Goal: Transaction & Acquisition: Purchase product/service

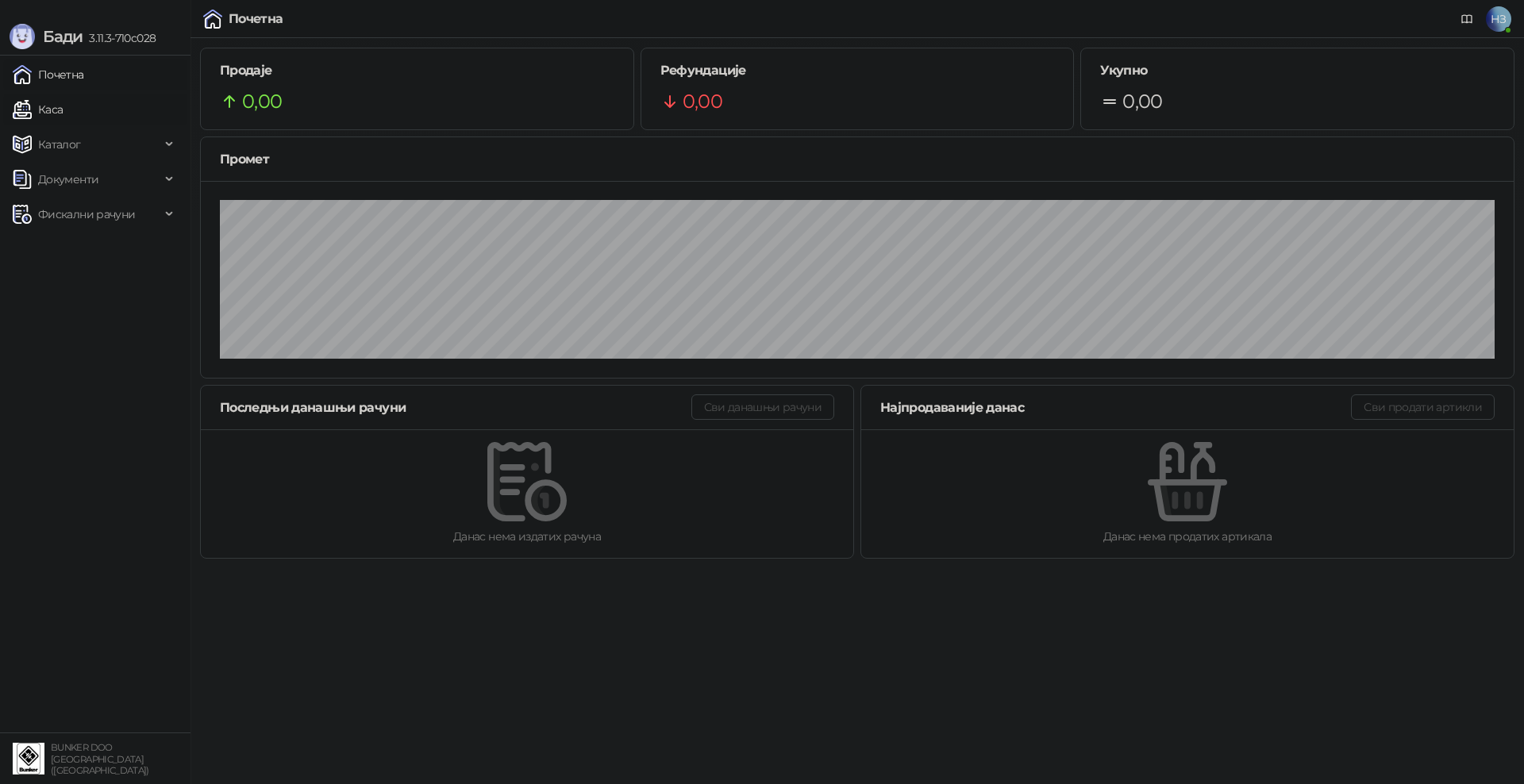
click at [62, 111] on link "Каса" at bounding box center [37, 109] width 50 height 32
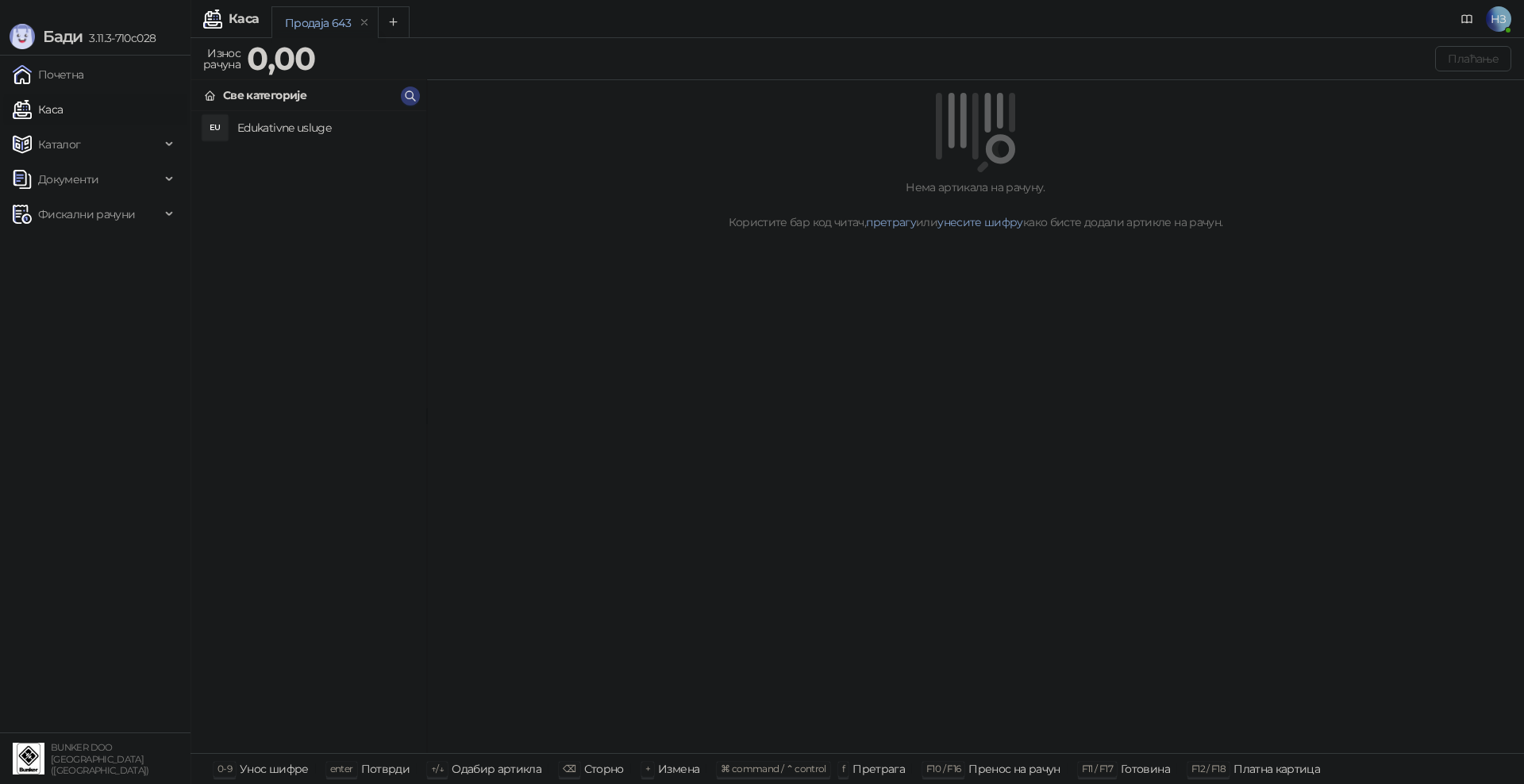
click at [369, 127] on h4 "Edukativne usluge" at bounding box center [326, 127] width 177 height 26
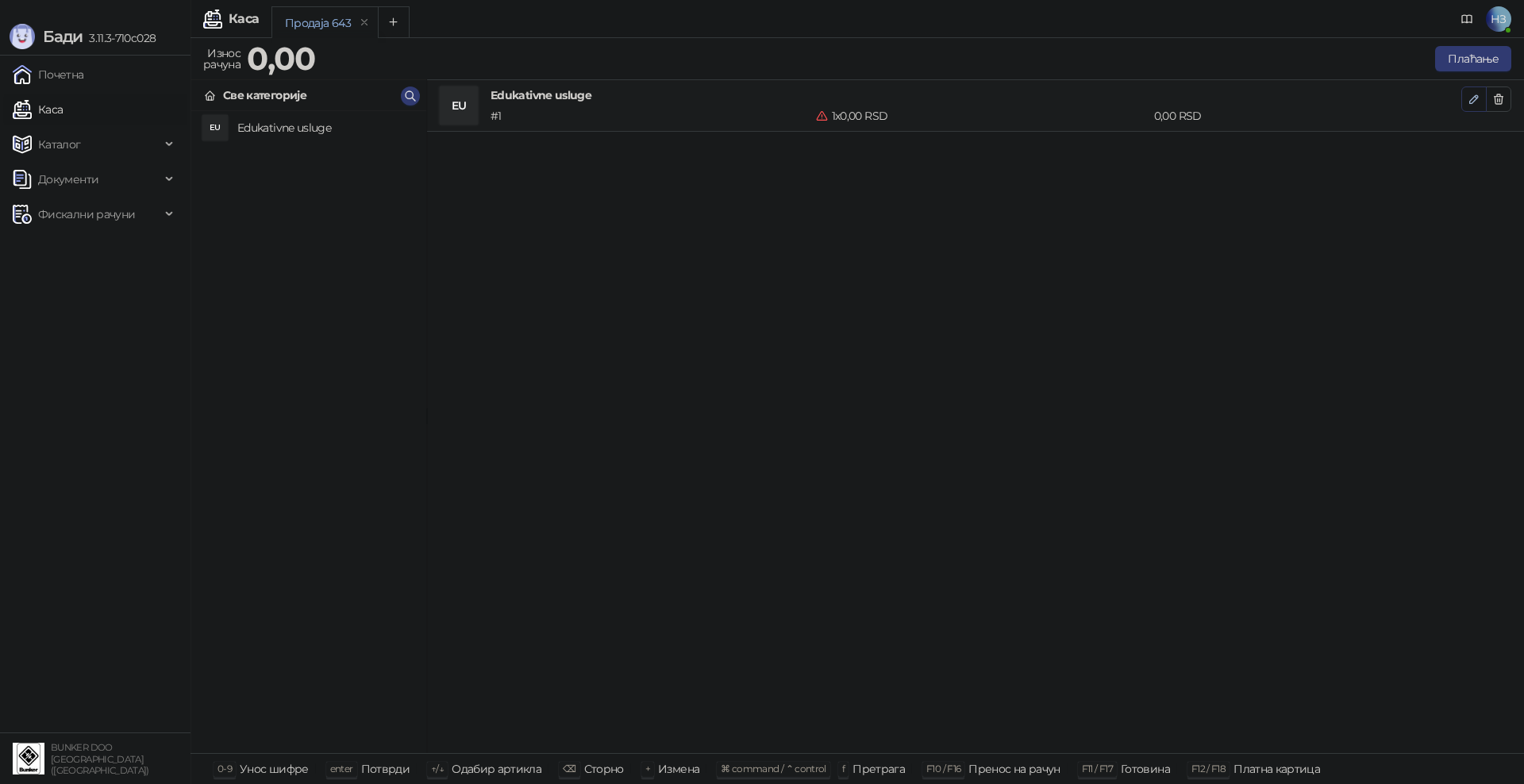
click at [1476, 102] on button "button" at bounding box center [1474, 99] width 26 height 26
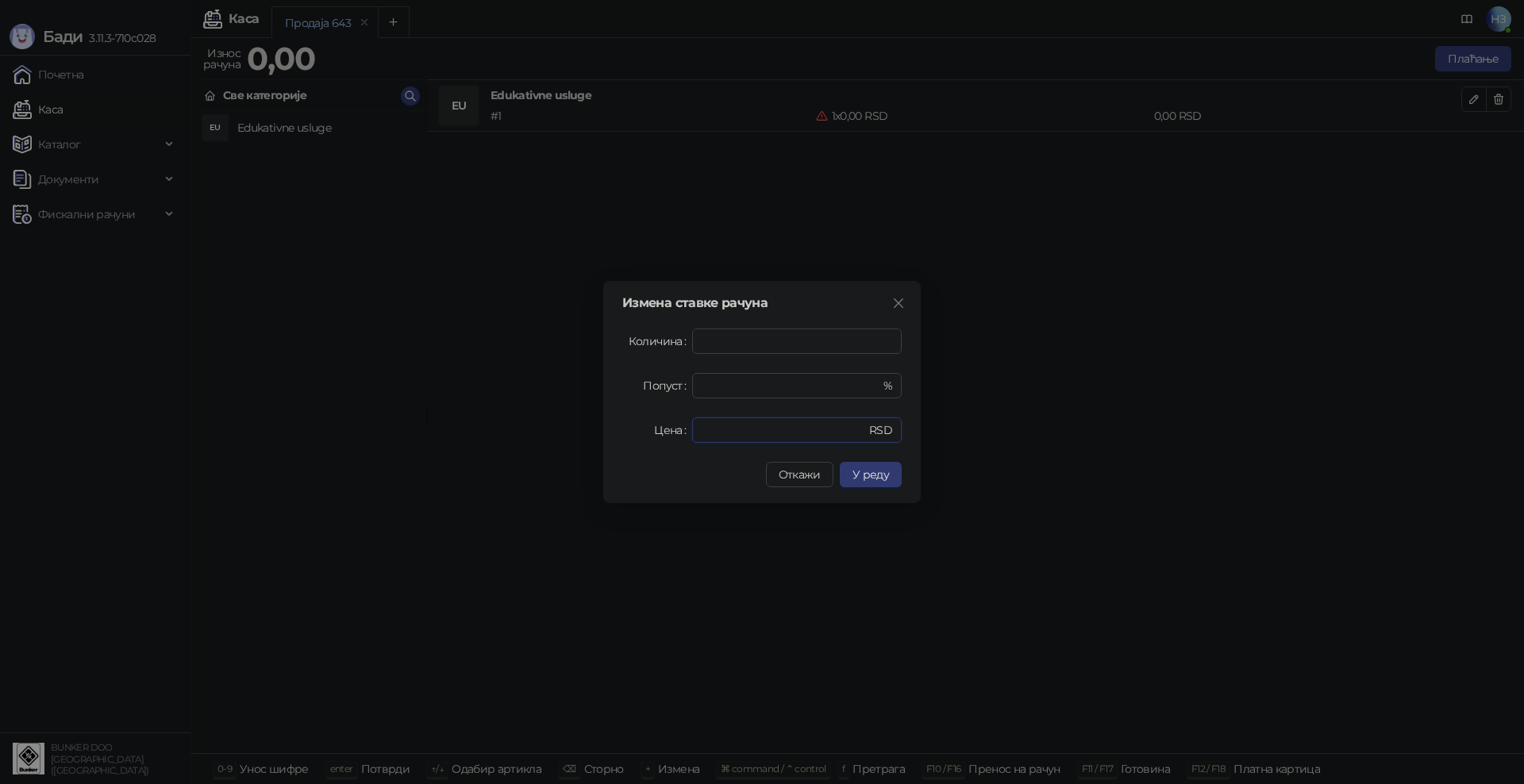
drag, startPoint x: 679, startPoint y: 432, endPoint x: 645, endPoint y: 430, distance: 34.1
click at [645, 430] on div "Цена * RSD" at bounding box center [762, 429] width 280 height 26
type input "****"
click at [889, 474] on button "У реду" at bounding box center [870, 474] width 62 height 26
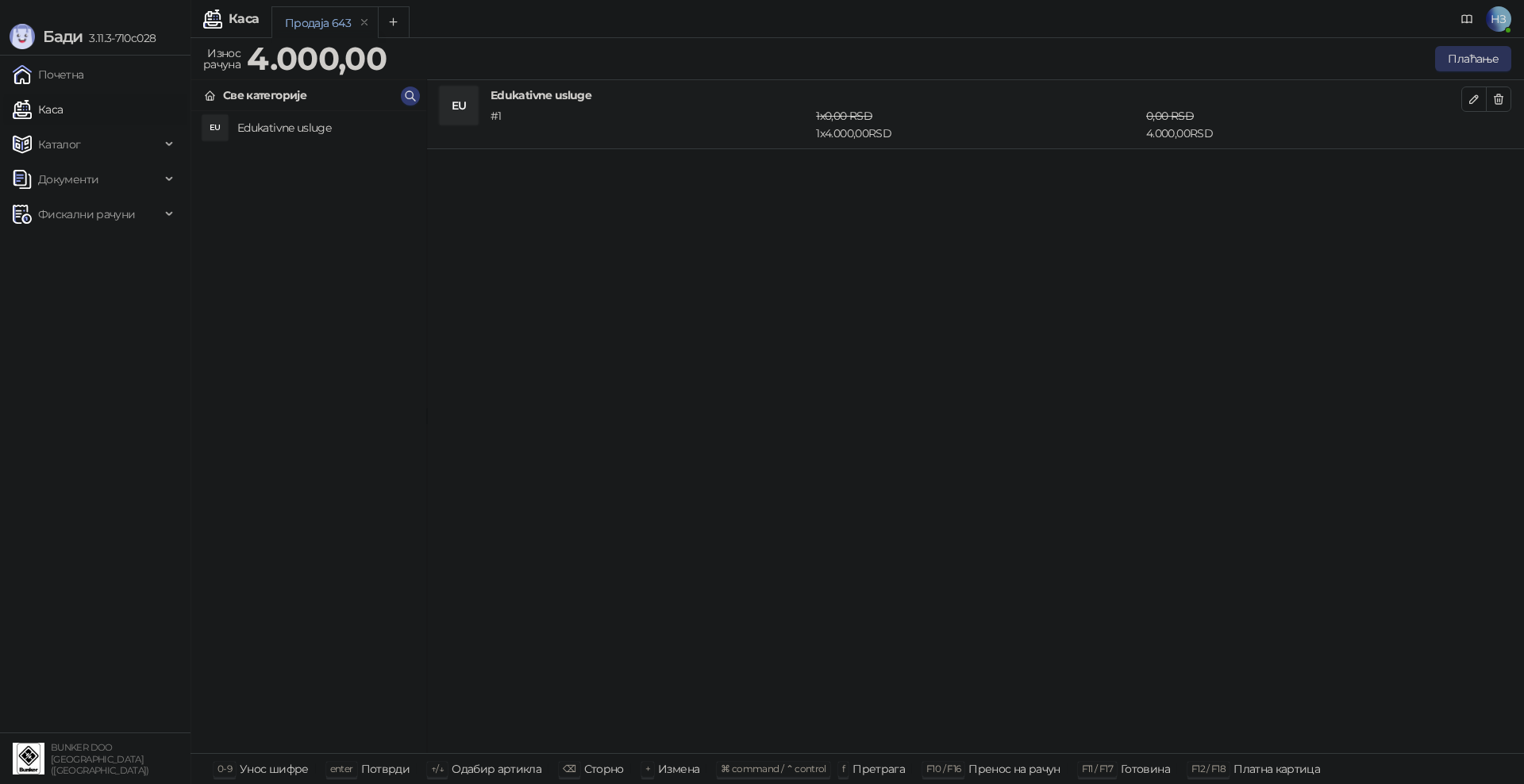
click at [1489, 57] on button "Плаћање" at bounding box center [1473, 58] width 77 height 26
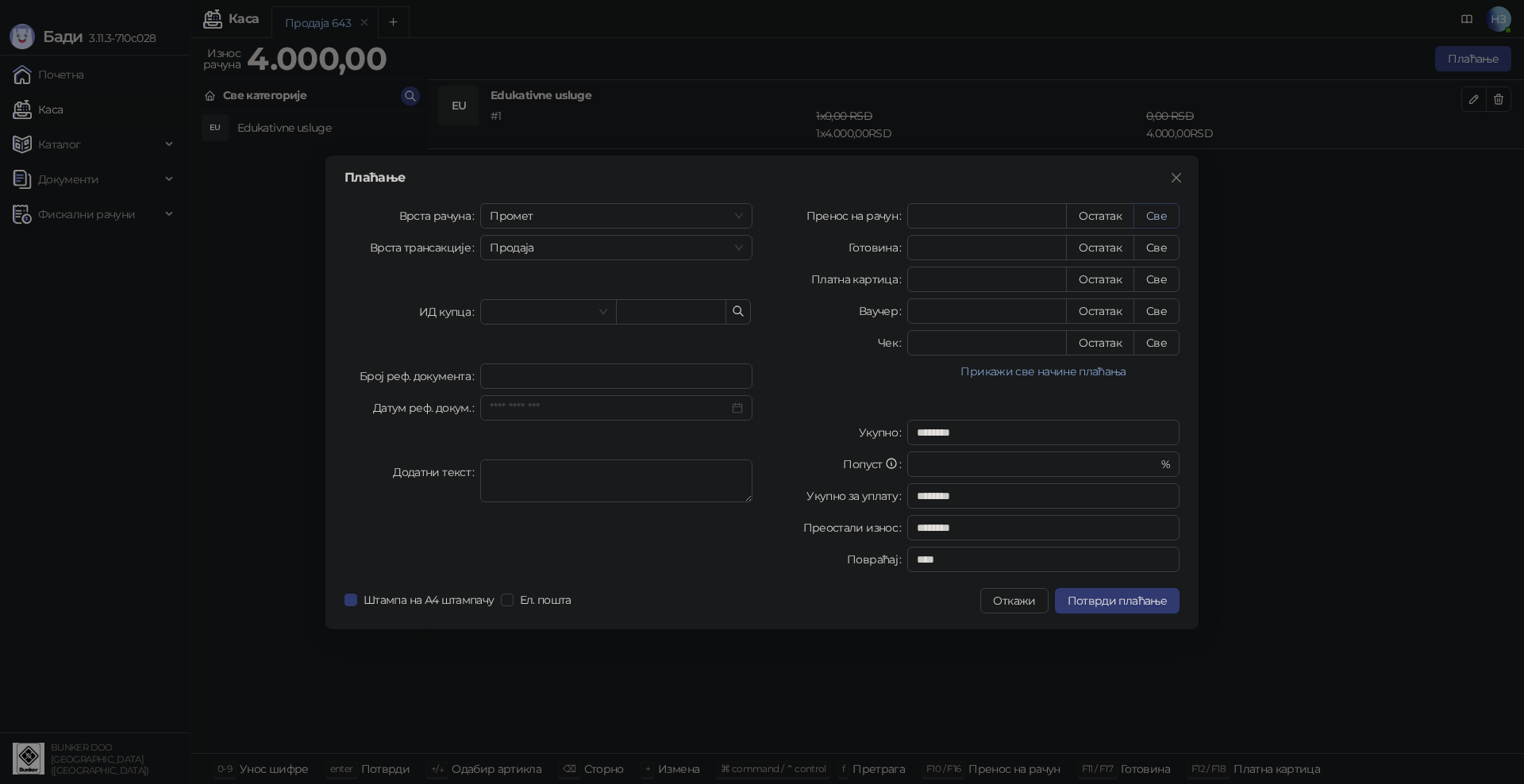
click at [1151, 212] on button "Све" at bounding box center [1156, 216] width 46 height 26
type input "****"
click at [1125, 601] on span "Потврди плаћање" at bounding box center [1117, 600] width 99 height 14
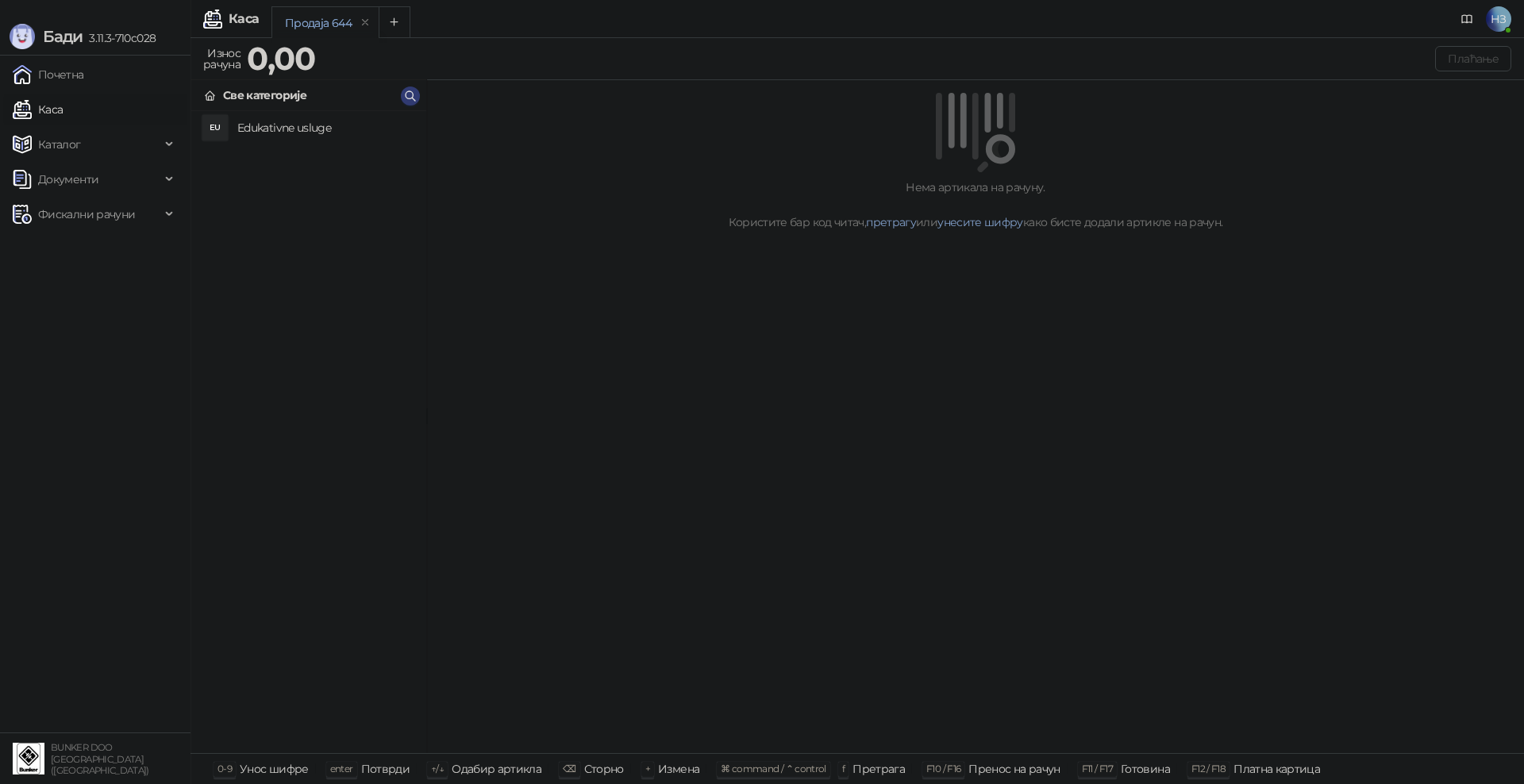
click at [264, 118] on h4 "Edukativne usluge" at bounding box center [326, 127] width 177 height 26
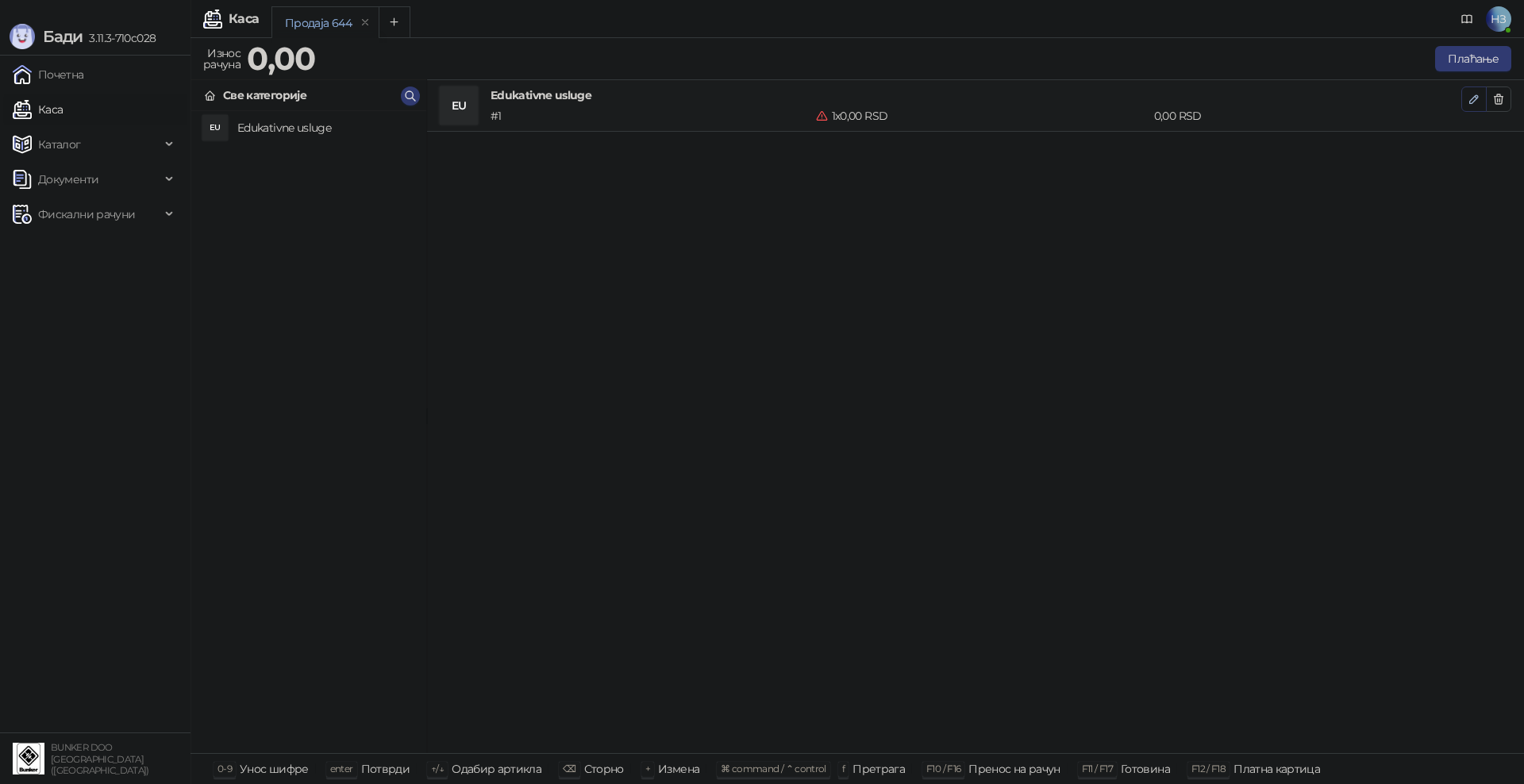
click at [1470, 99] on icon "button" at bounding box center [1473, 99] width 12 height 12
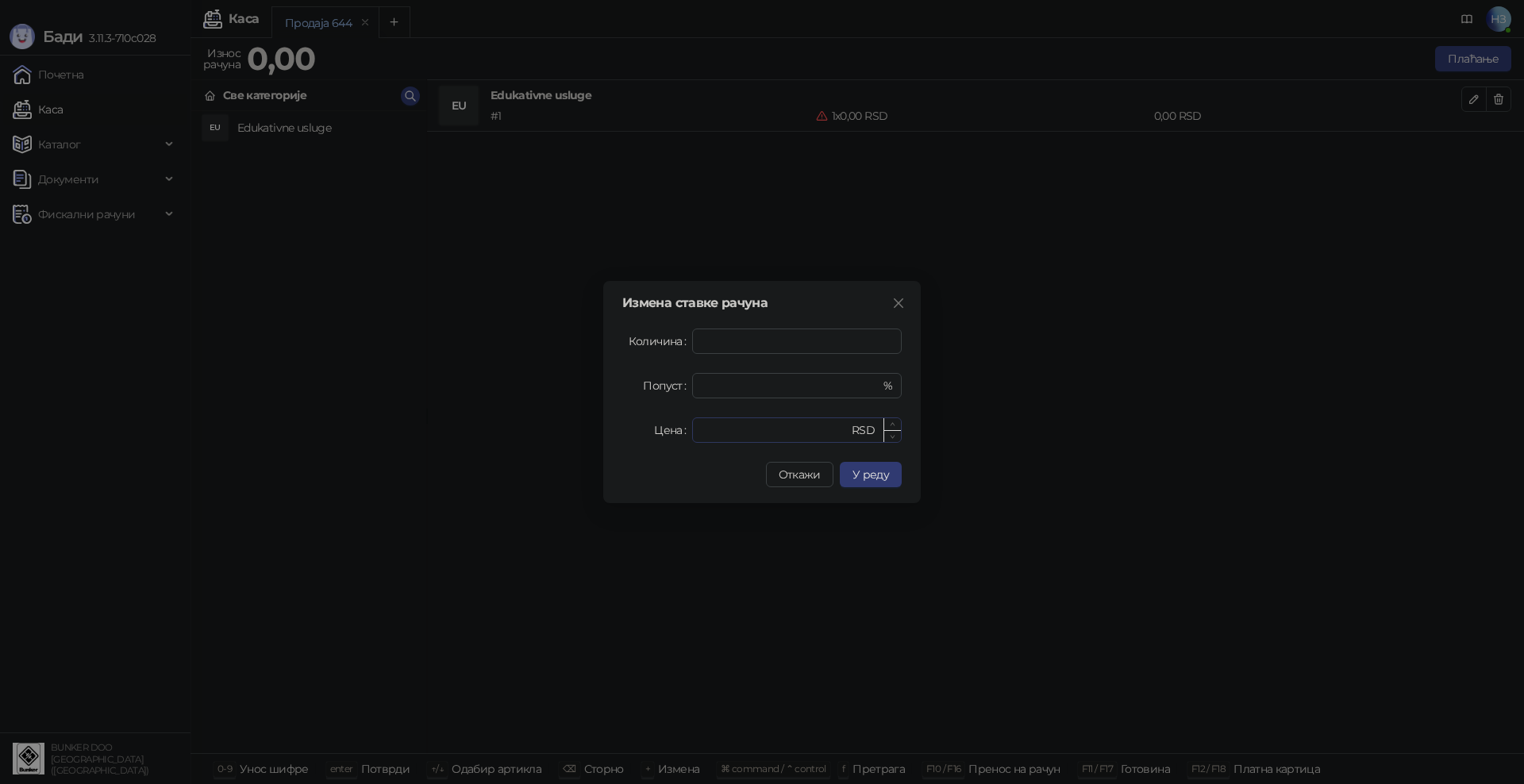
drag, startPoint x: 735, startPoint y: 442, endPoint x: 728, endPoint y: 431, distance: 13.0
click at [731, 438] on div "* RSD" at bounding box center [797, 429] width 210 height 26
drag, startPoint x: 727, startPoint y: 429, endPoint x: 700, endPoint y: 432, distance: 27.2
click at [700, 432] on div "* RSD" at bounding box center [797, 429] width 210 height 26
click at [874, 481] on span "У реду" at bounding box center [871, 474] width 37 height 14
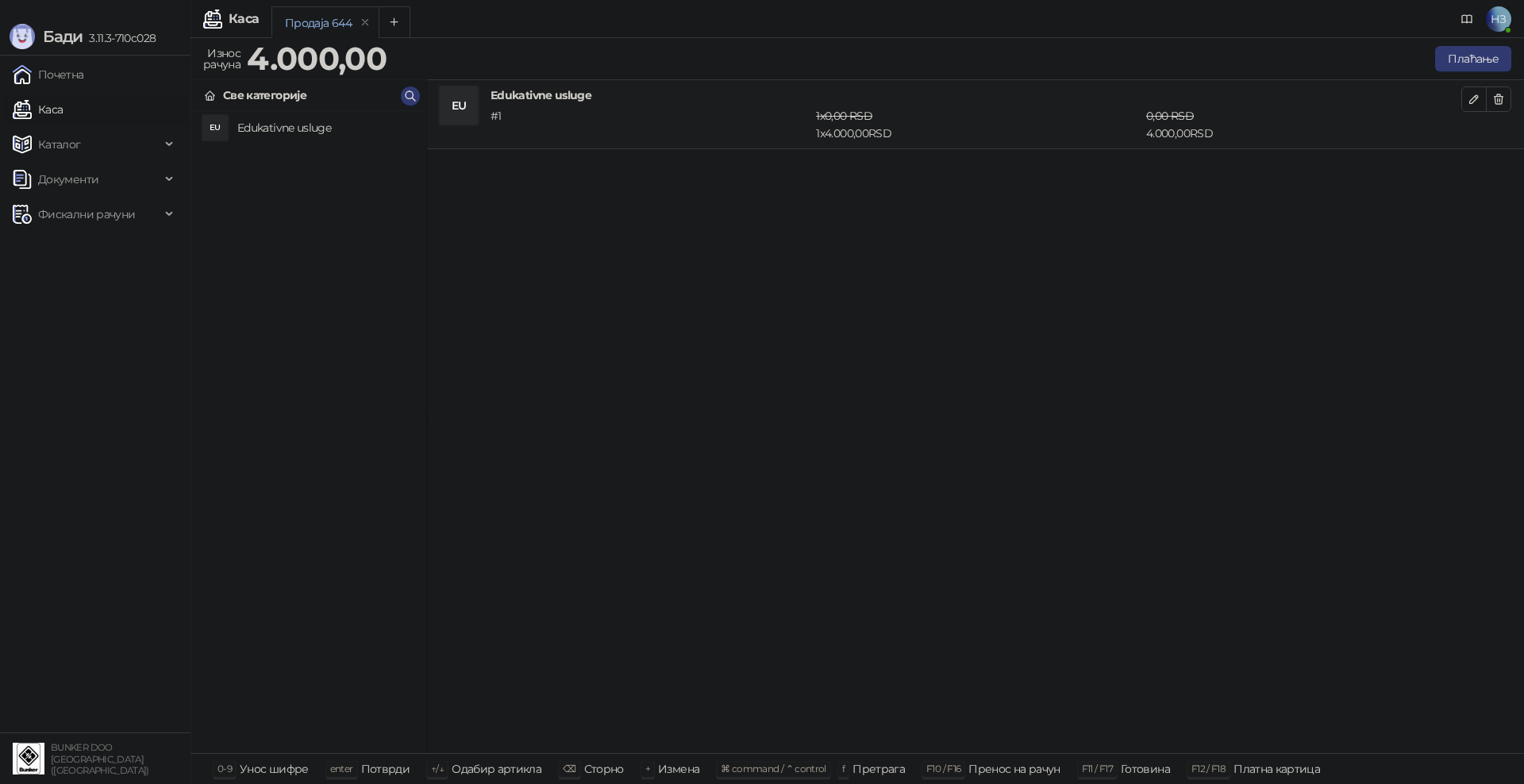
click at [1473, 95] on icon "button" at bounding box center [1473, 99] width 12 height 12
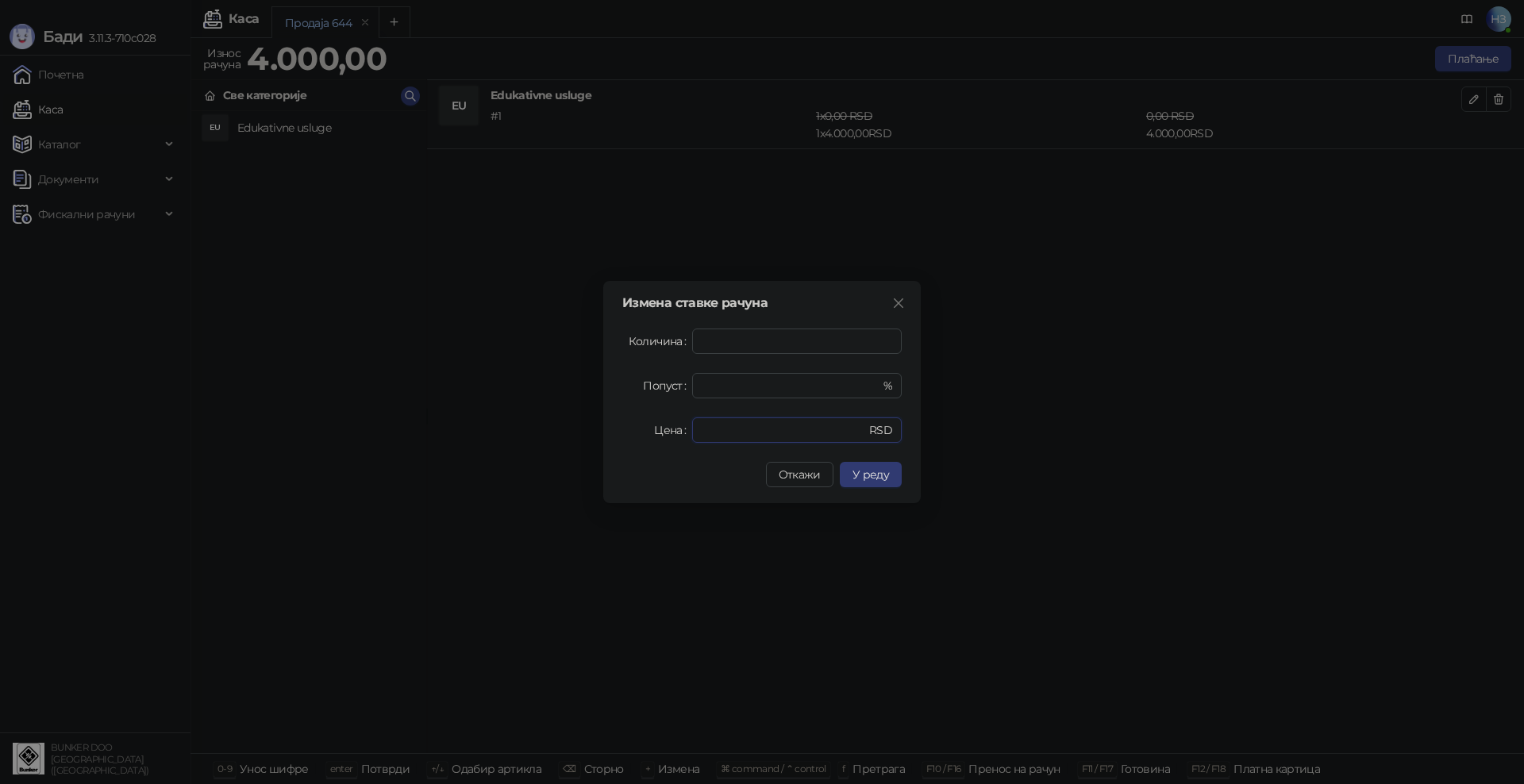
drag, startPoint x: 735, startPoint y: 430, endPoint x: 678, endPoint y: 432, distance: 57.0
click at [678, 432] on div "Цена **** RSD" at bounding box center [762, 429] width 280 height 26
type input "****"
click at [879, 472] on span "У реду" at bounding box center [871, 474] width 37 height 14
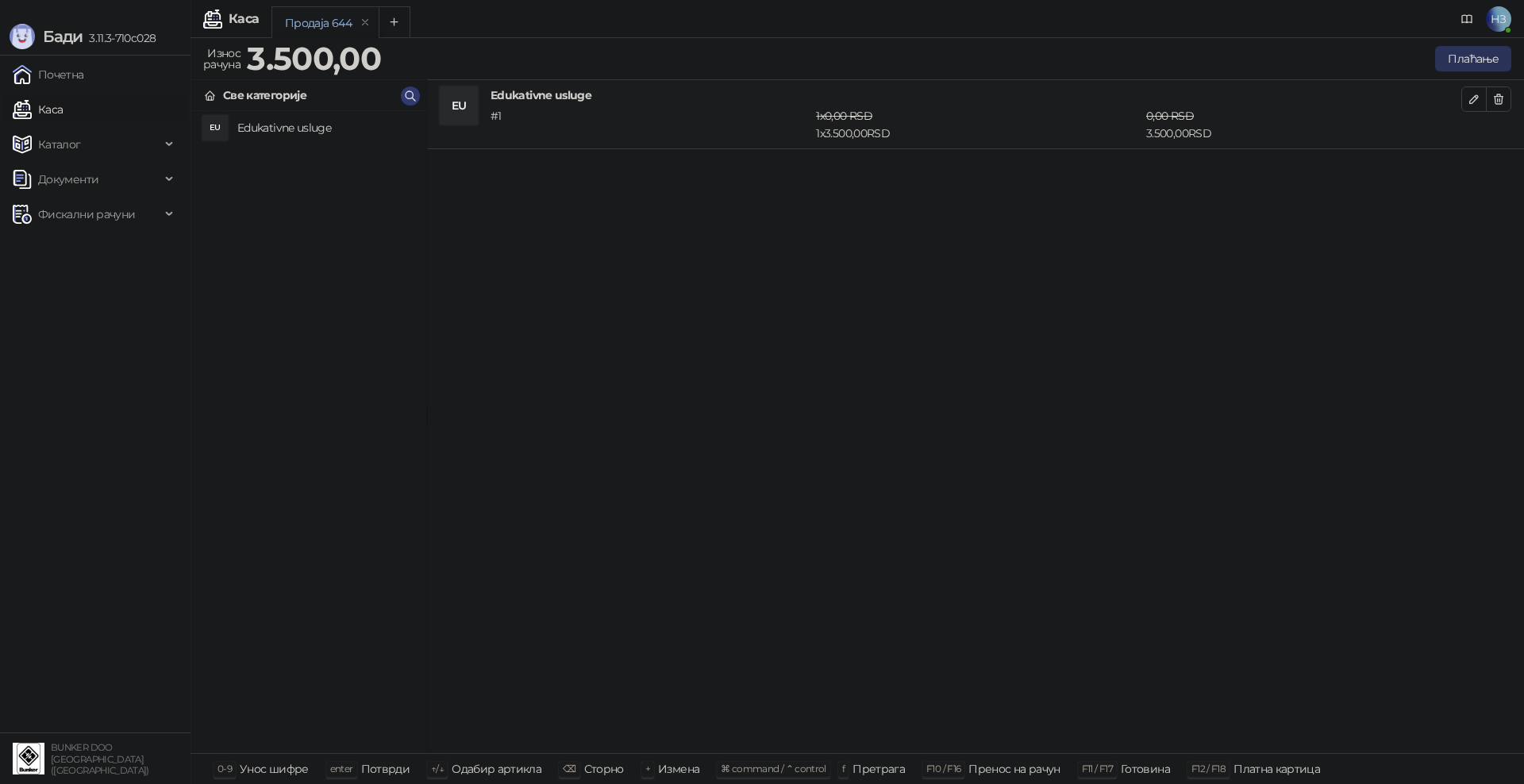
click at [1464, 55] on button "Плаћање" at bounding box center [1473, 58] width 77 height 26
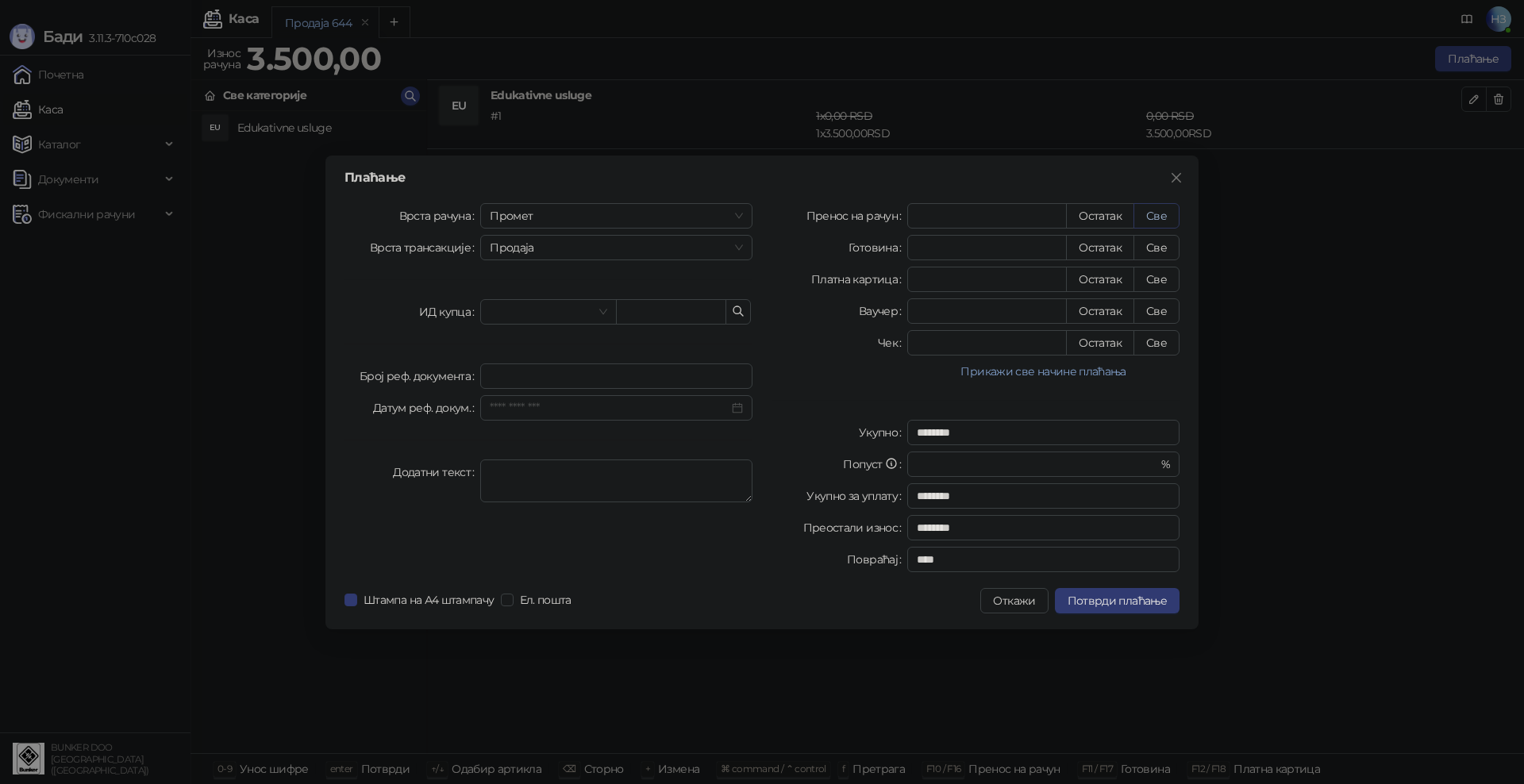
click at [1153, 212] on button "Све" at bounding box center [1156, 216] width 46 height 26
type input "****"
click at [1138, 604] on span "Потврди плаћање" at bounding box center [1117, 600] width 99 height 14
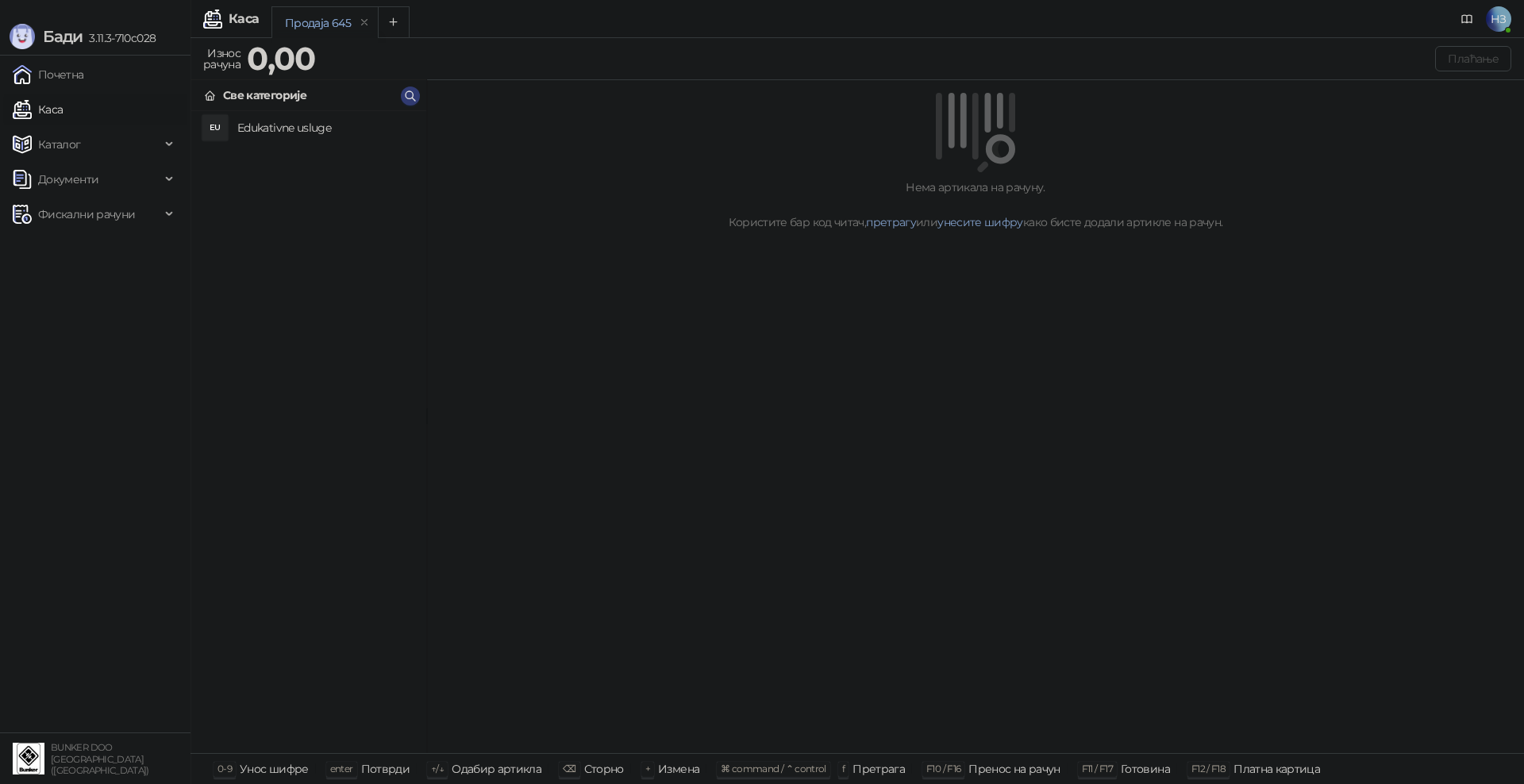
click at [305, 127] on h4 "Edukativne usluge" at bounding box center [326, 127] width 177 height 26
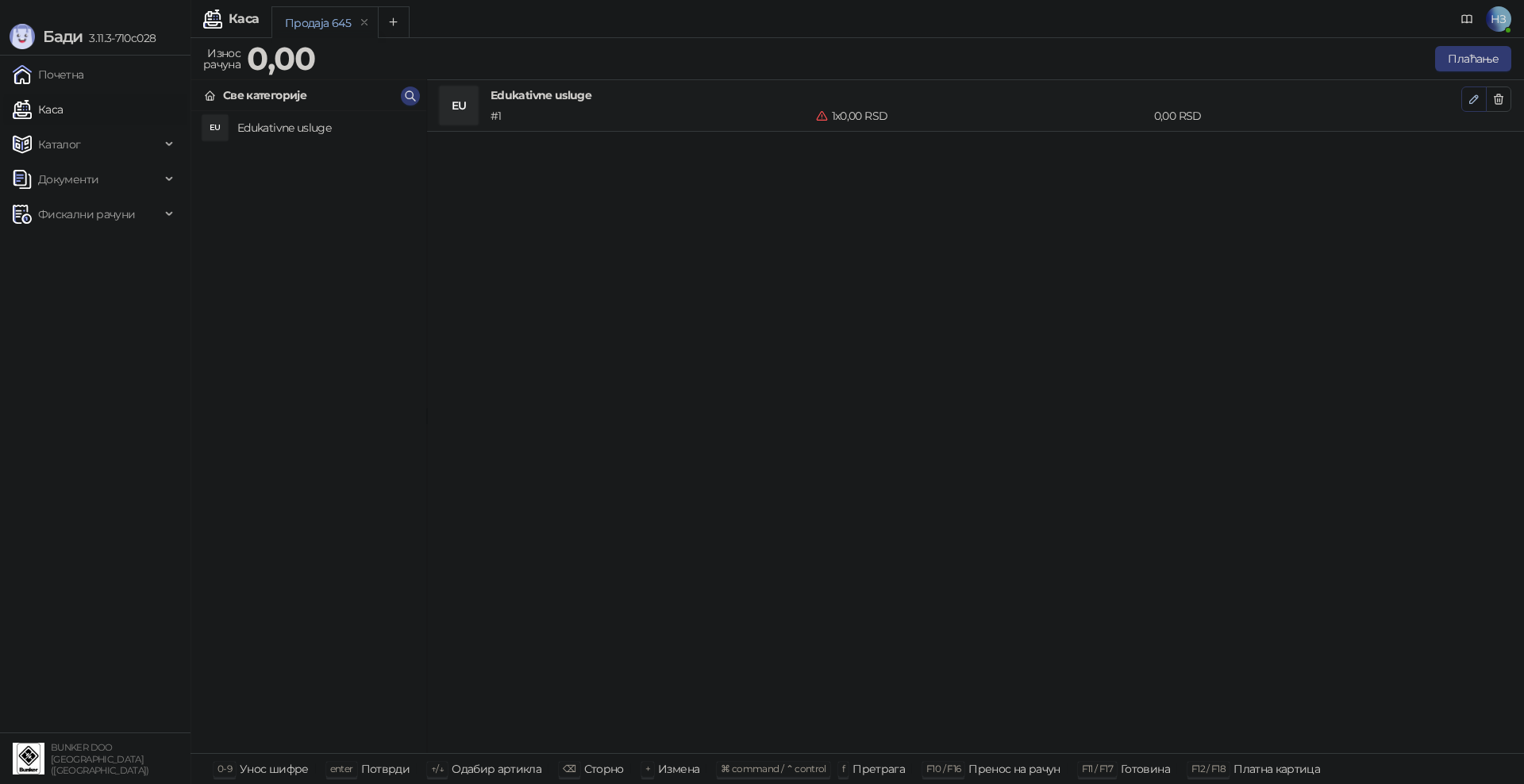
click at [1474, 94] on icon "button" at bounding box center [1473, 99] width 12 height 12
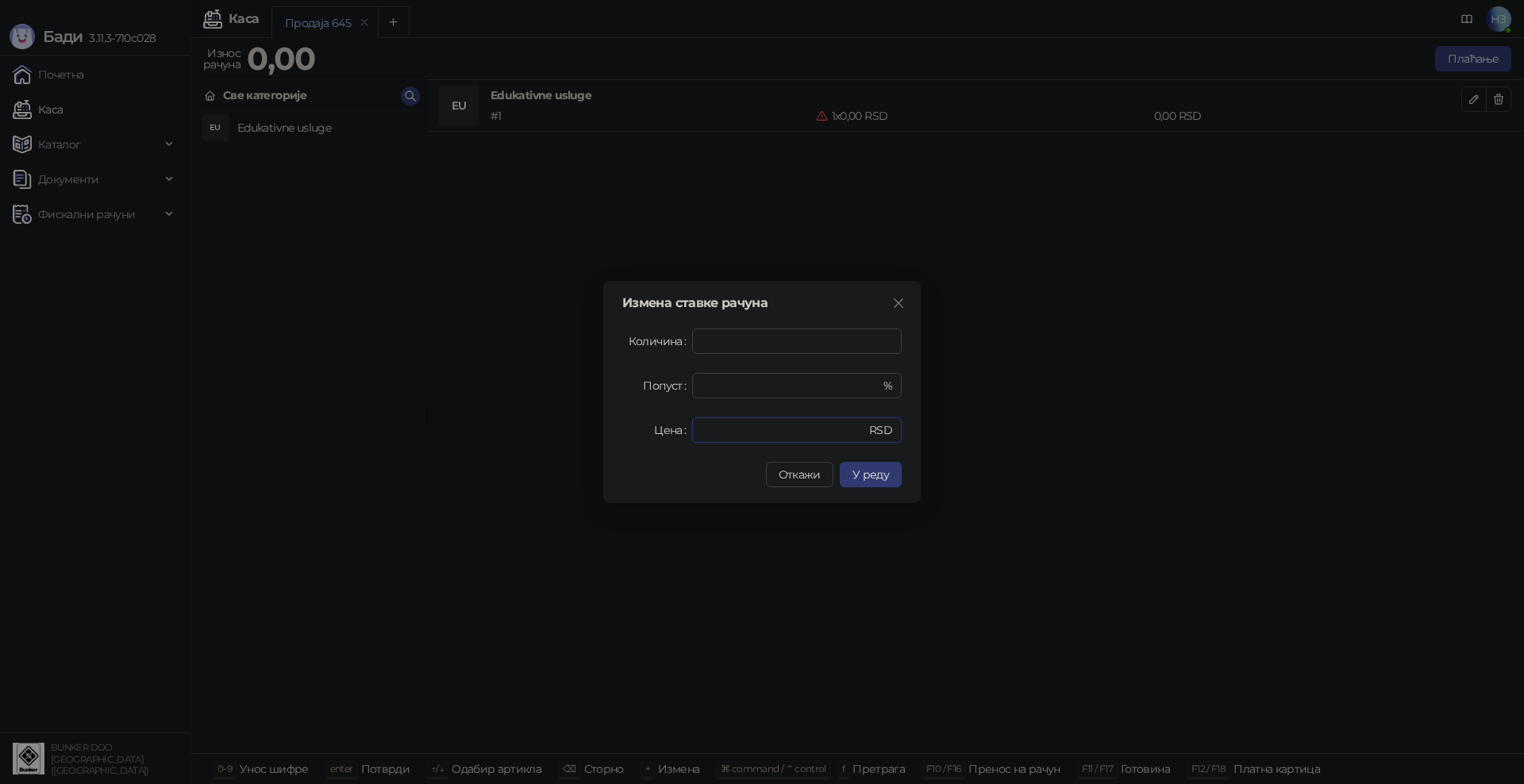
drag, startPoint x: 736, startPoint y: 431, endPoint x: 672, endPoint y: 429, distance: 64.0
click at [672, 429] on div "Цена * RSD" at bounding box center [762, 429] width 280 height 26
type input "****"
click at [884, 478] on span "У реду" at bounding box center [871, 474] width 37 height 14
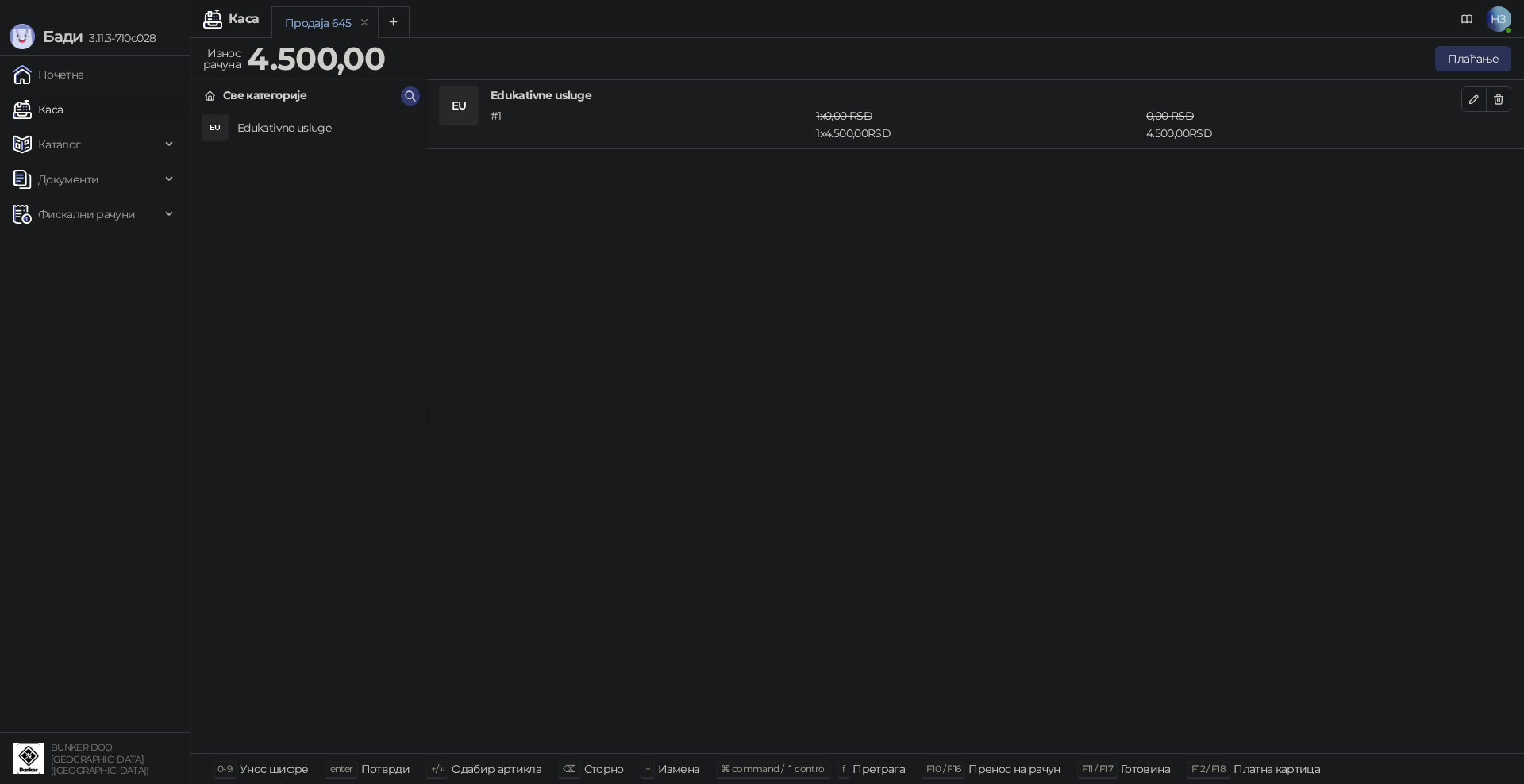
click at [1484, 61] on button "Плаћање" at bounding box center [1473, 58] width 77 height 26
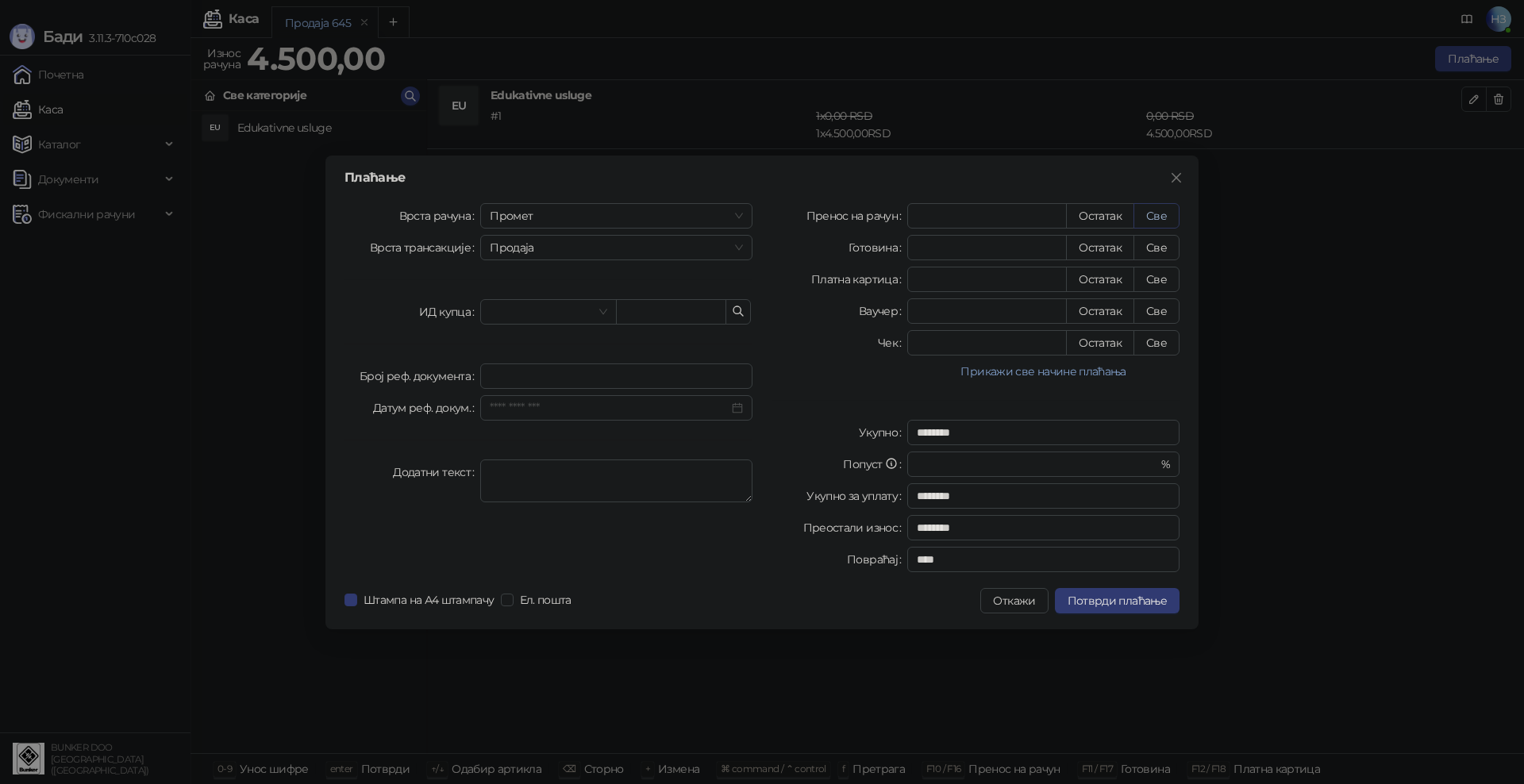
click at [1158, 214] on button "Све" at bounding box center [1156, 216] width 46 height 26
type input "****"
click at [1140, 605] on span "Потврди плаћање" at bounding box center [1117, 600] width 99 height 14
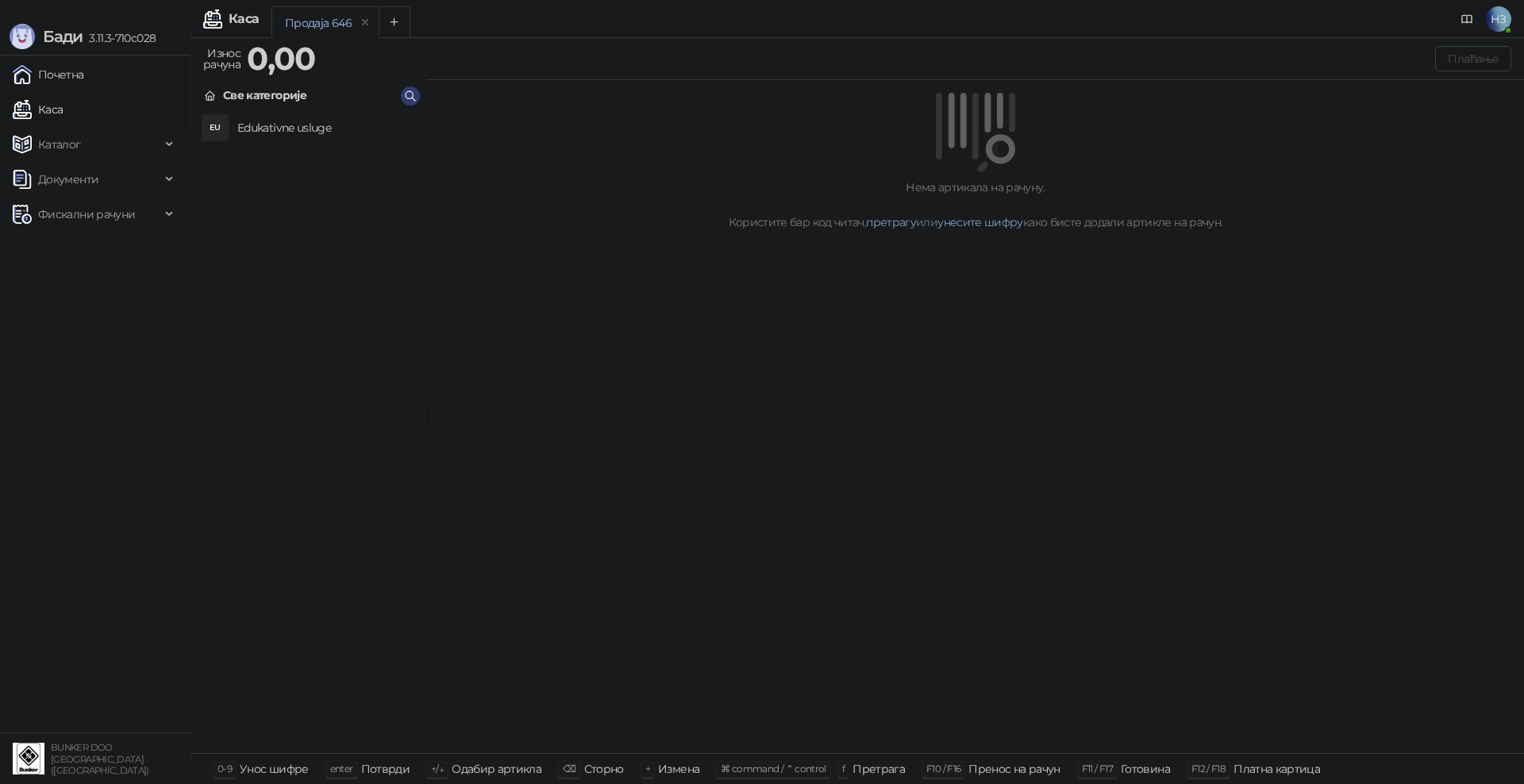
click at [50, 60] on link "Почетна" at bounding box center [48, 75] width 72 height 32
